Goal: Check status: Check status

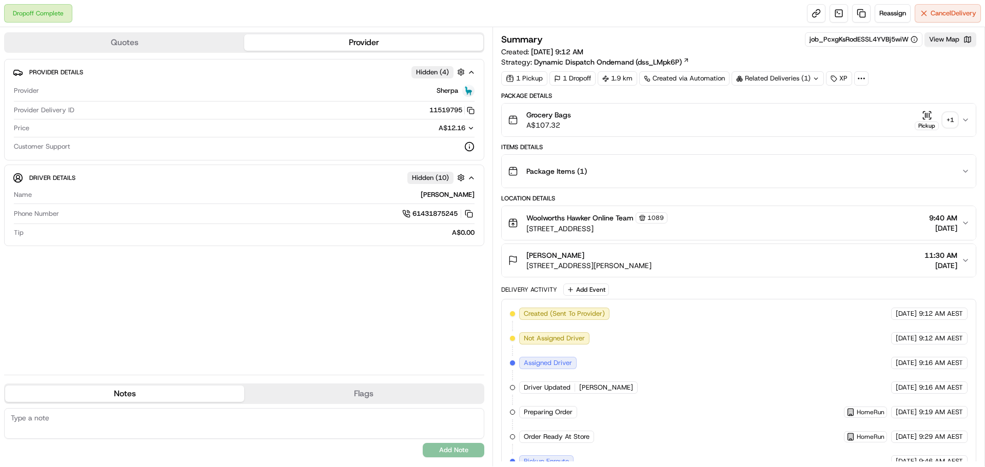
scroll to position [51, 0]
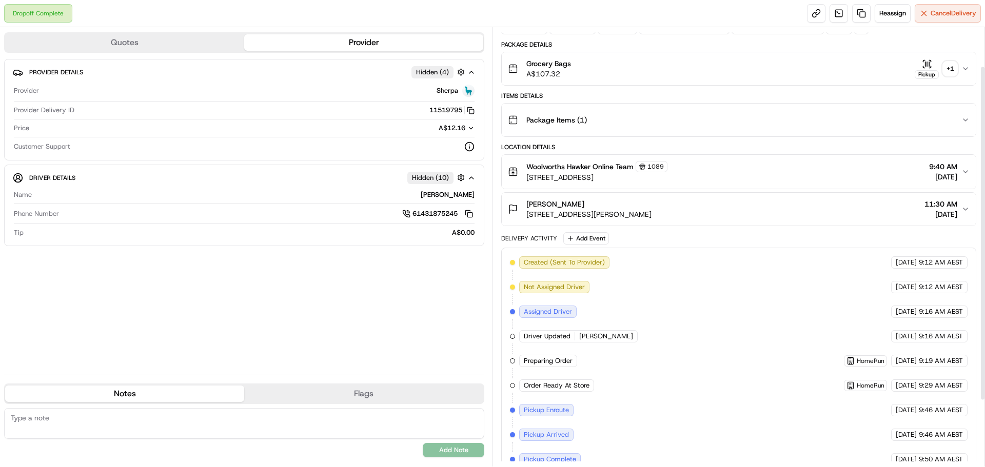
click at [957, 73] on div "+ 1" at bounding box center [950, 69] width 14 height 14
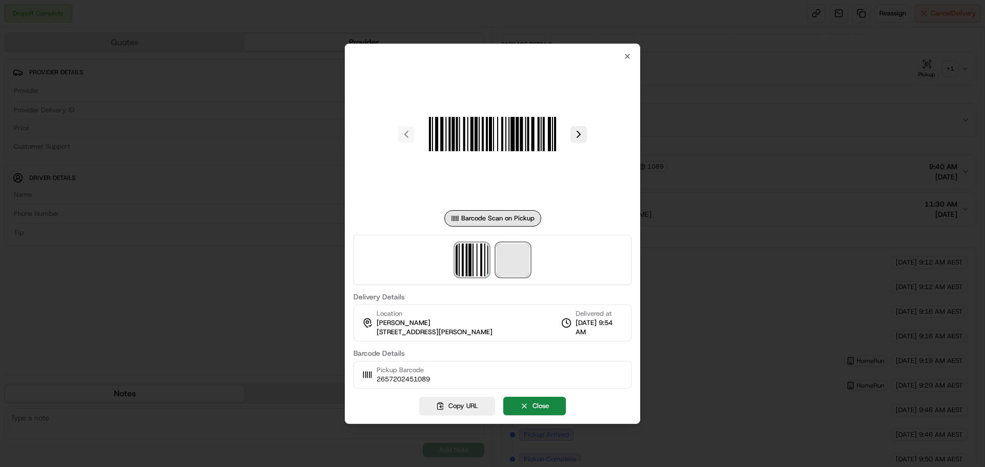
click at [514, 257] on span at bounding box center [513, 260] width 33 height 33
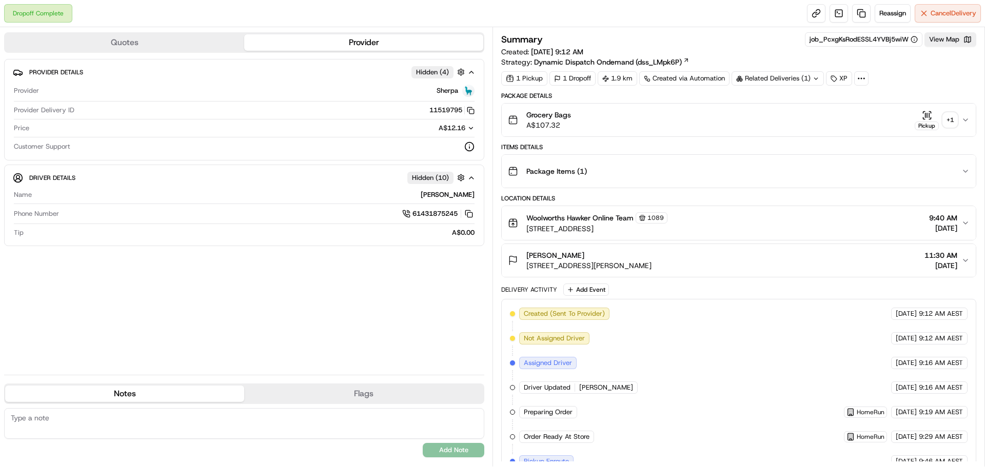
click at [952, 124] on div "+ 1" at bounding box center [950, 120] width 14 height 14
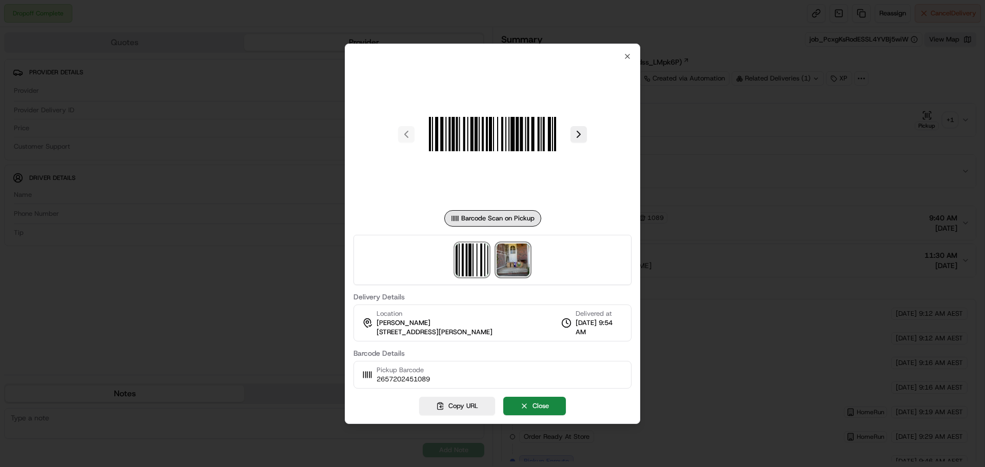
click at [503, 265] on img at bounding box center [513, 260] width 33 height 33
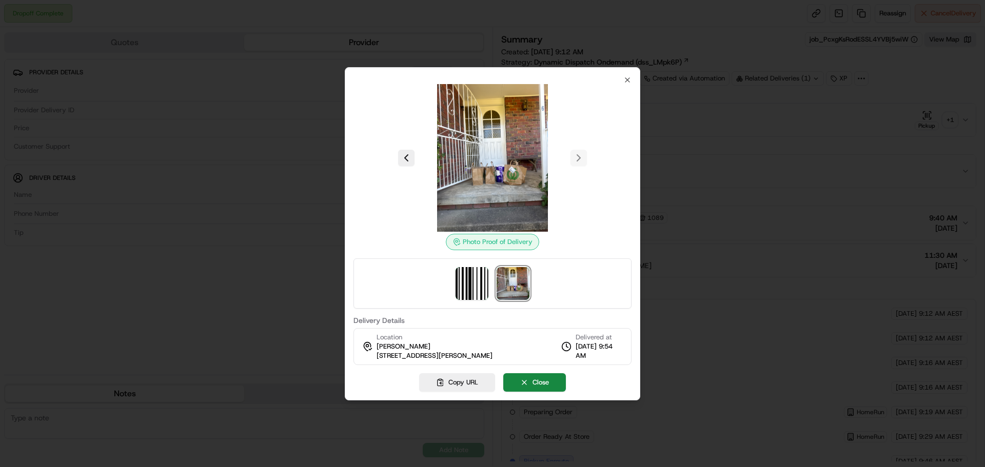
click at [498, 173] on img at bounding box center [493, 158] width 148 height 148
